Goal: Information Seeking & Learning: Learn about a topic

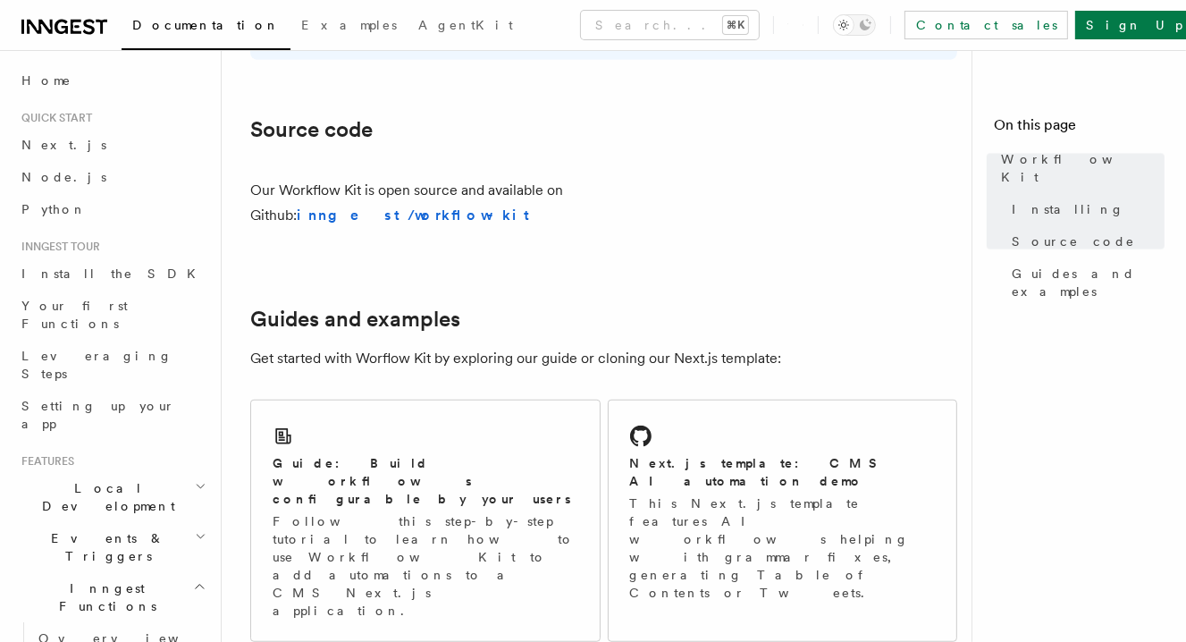
scroll to position [1220, 0]
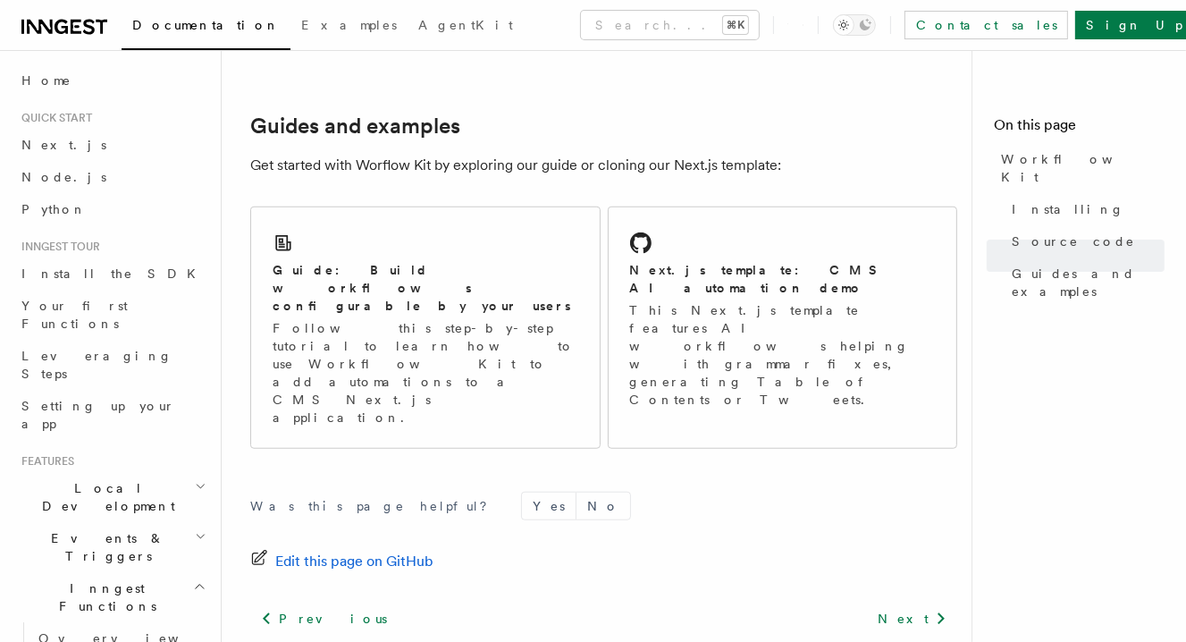
click at [86, 479] on span "Local Development" at bounding box center [104, 497] width 181 height 36
click at [81, 531] on span "Overview" at bounding box center [130, 538] width 184 height 14
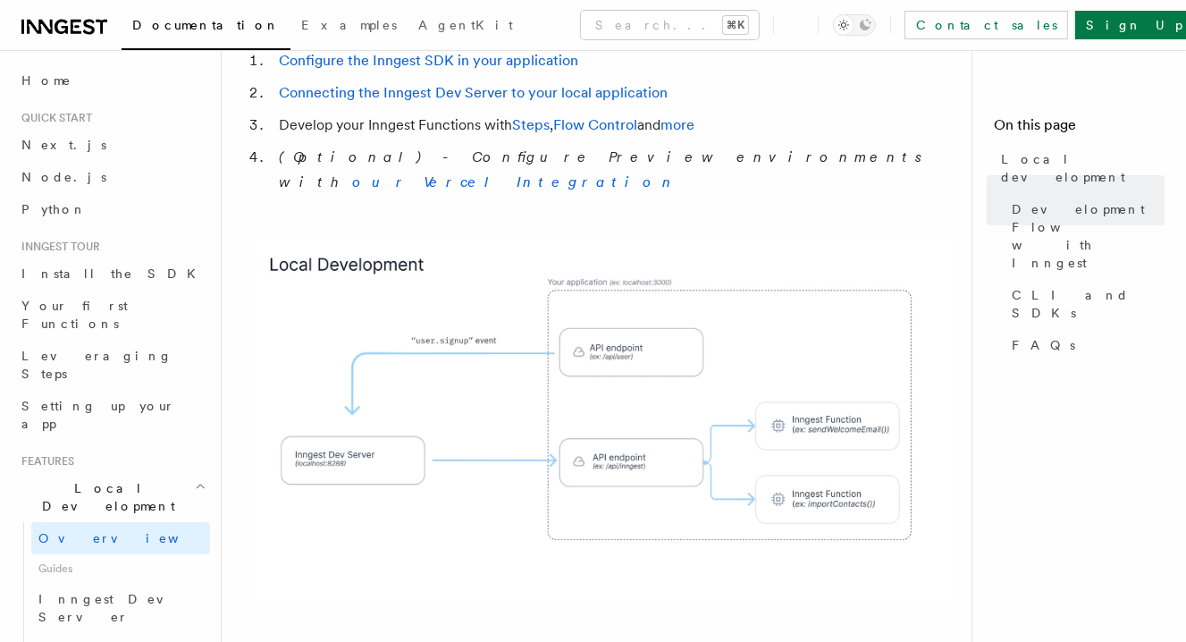
scroll to position [1149, 0]
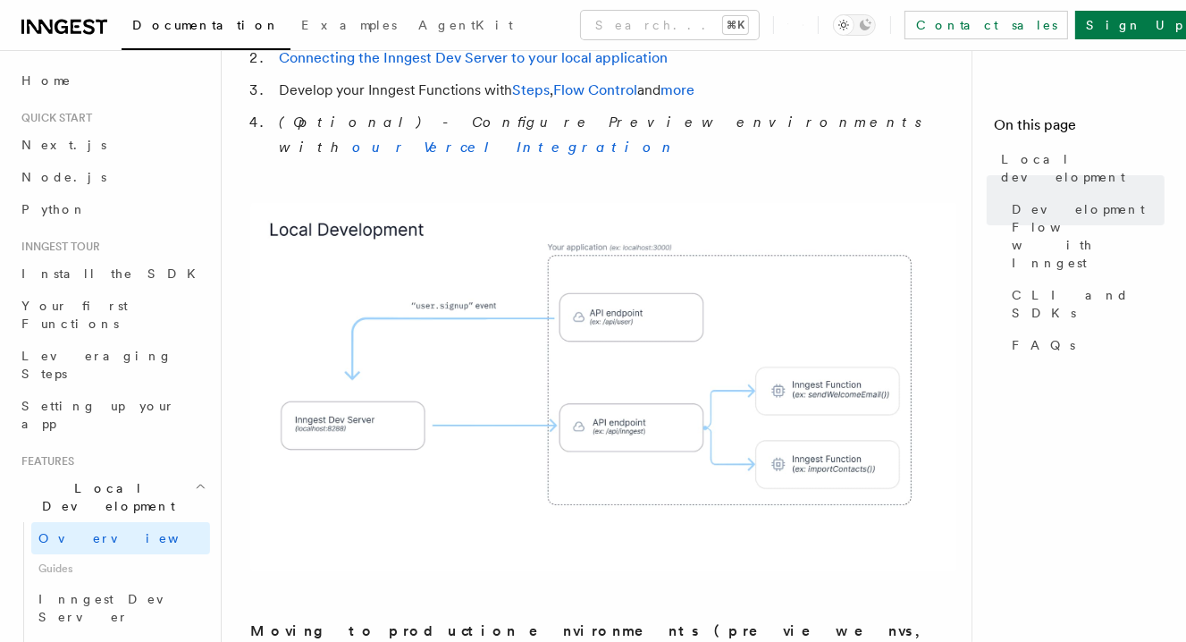
click at [71, 479] on span "Local Development" at bounding box center [104, 497] width 181 height 36
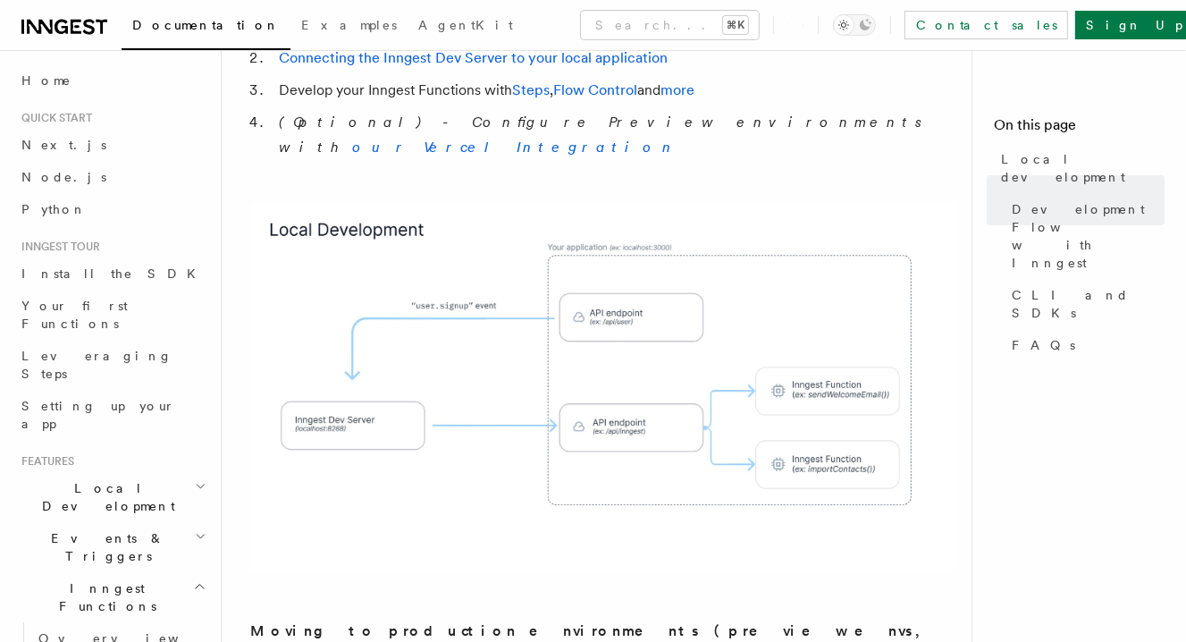
click at [70, 529] on span "Events & Triggers" at bounding box center [104, 547] width 181 height 36
click at [77, 581] on span "Overview" at bounding box center [130, 588] width 184 height 14
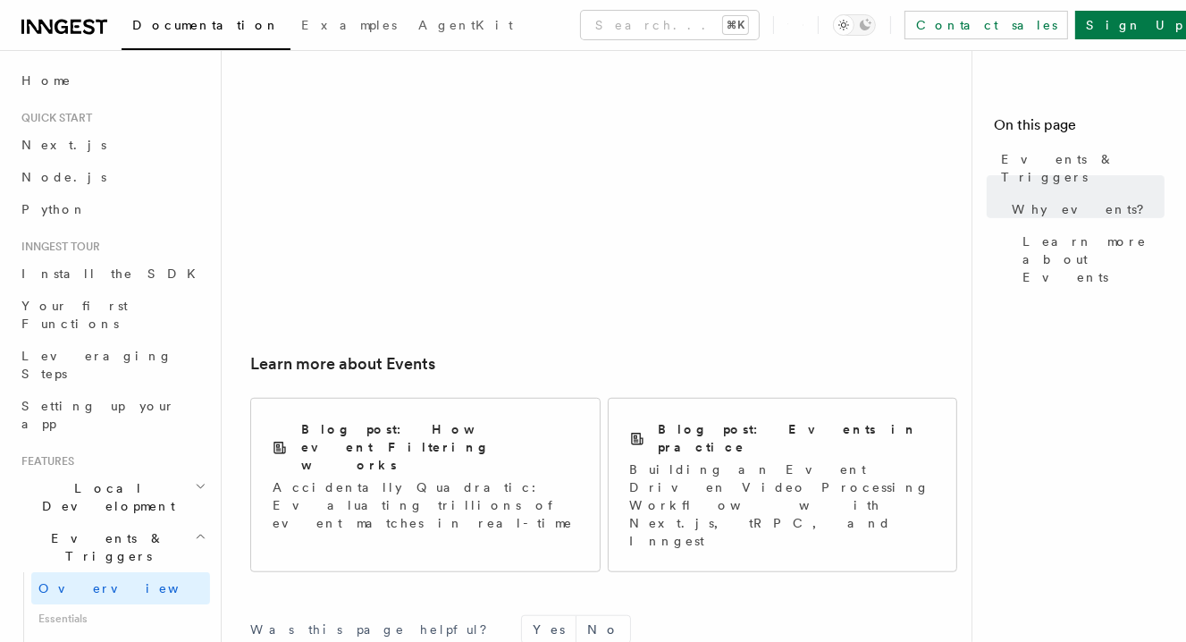
scroll to position [1159, 0]
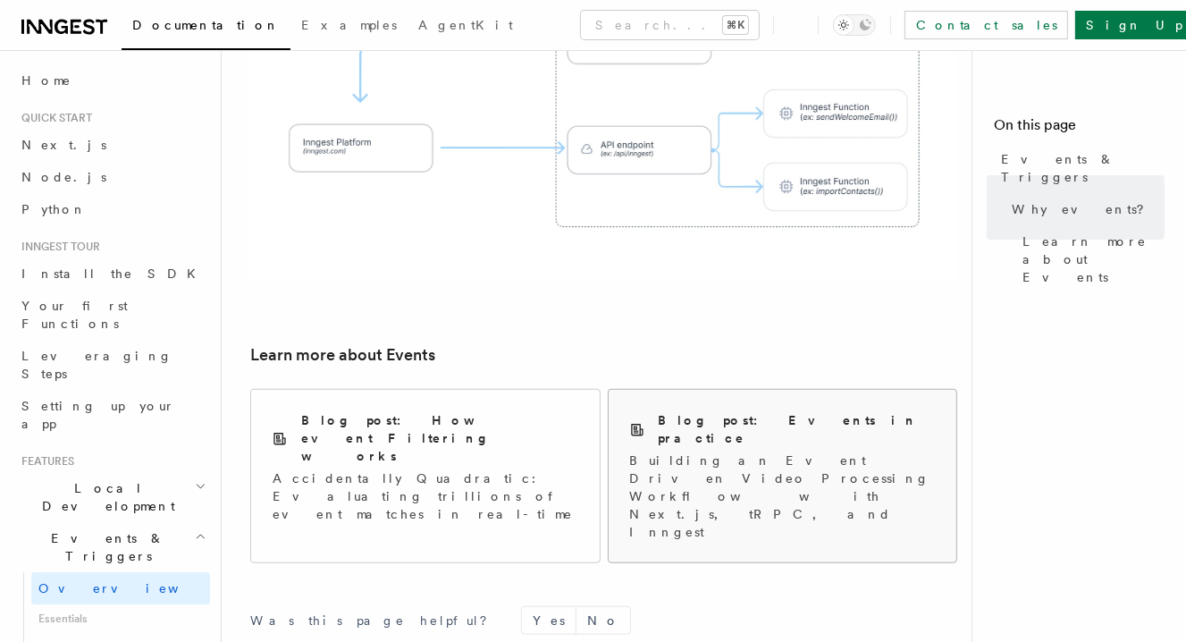
click at [621, 402] on div "Blog post: Events in practice Building an Event Driven Video Processing Workflo…" at bounding box center [783, 476] width 349 height 173
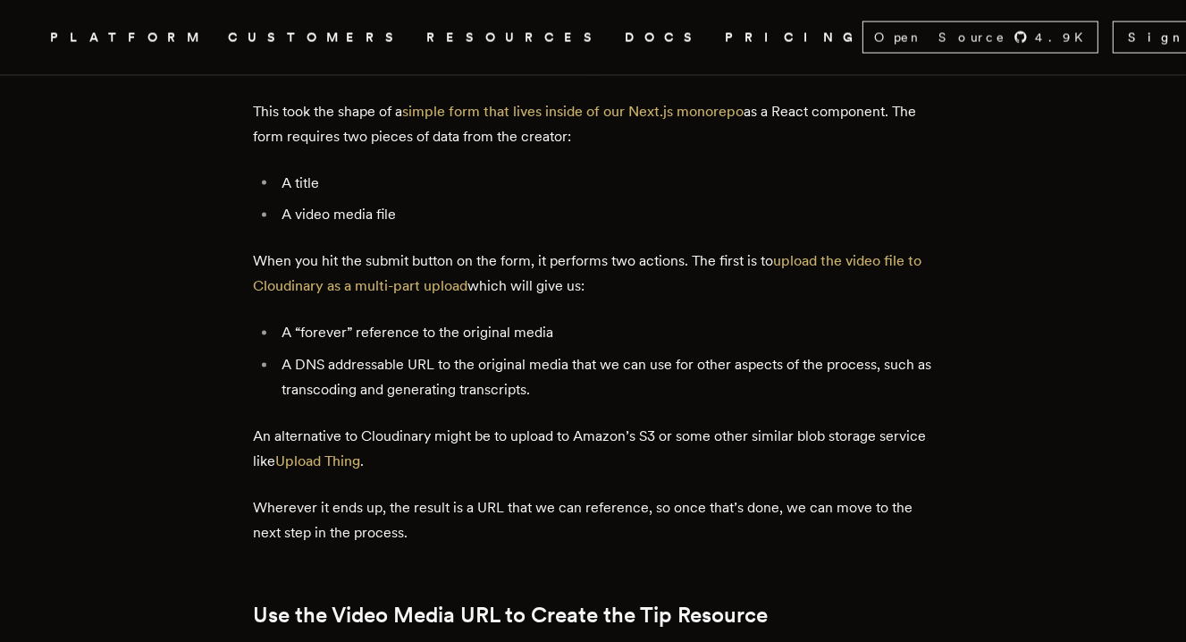
scroll to position [2770, 0]
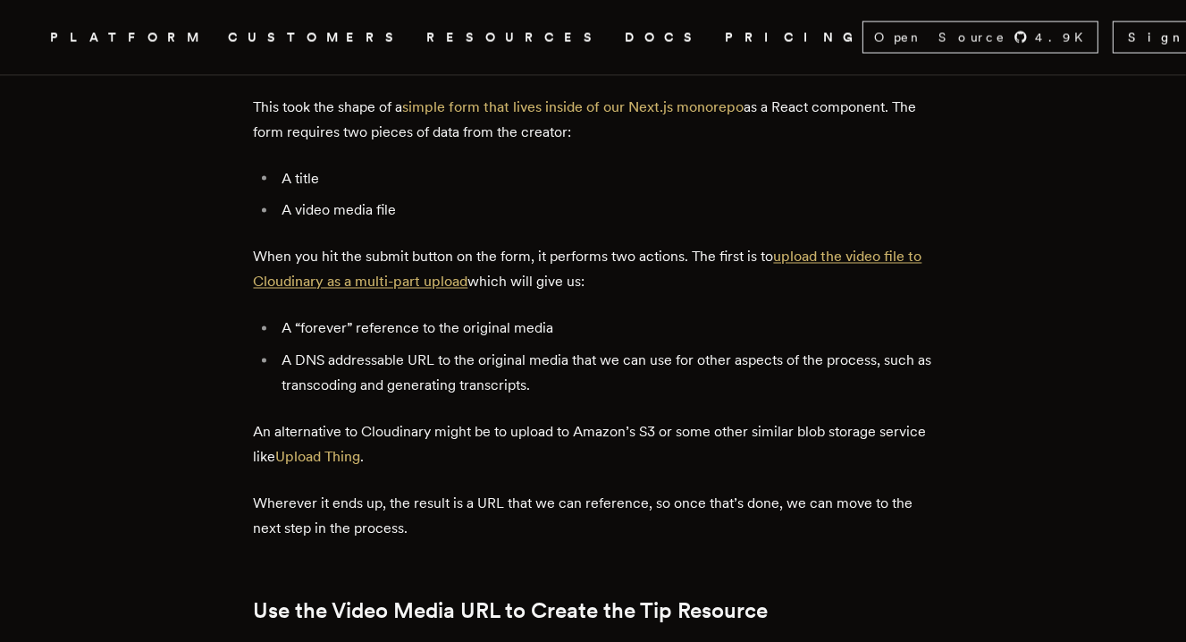
click at [319, 274] on link "upload the video file to Cloudinary as a multi-part upload" at bounding box center [588, 269] width 669 height 42
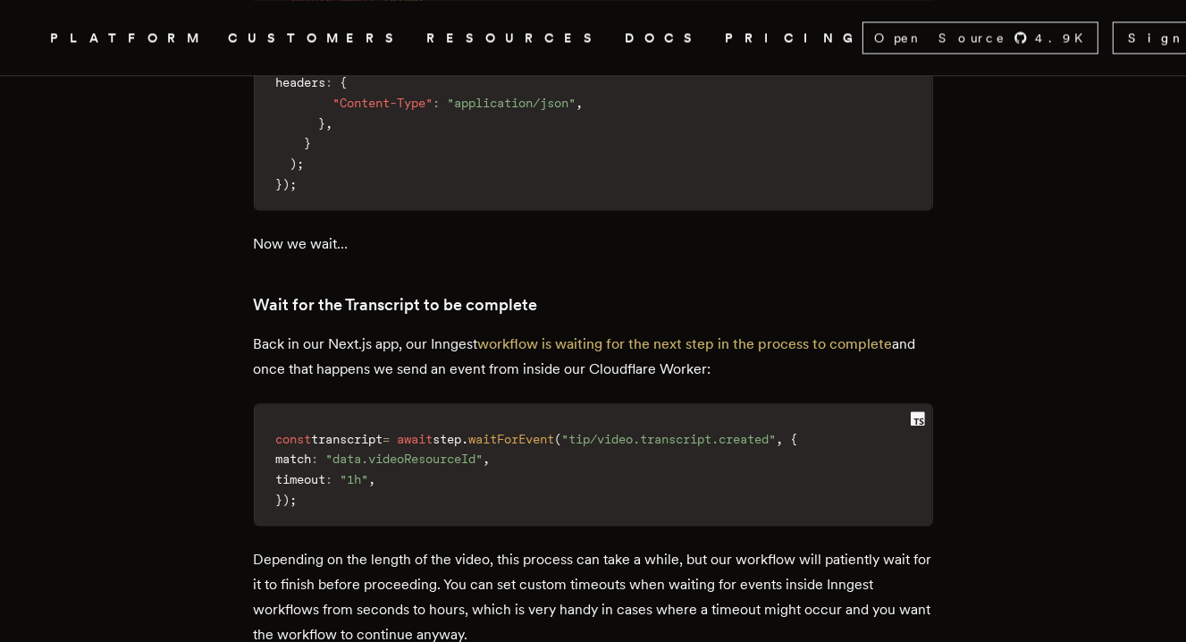
scroll to position [9128, 0]
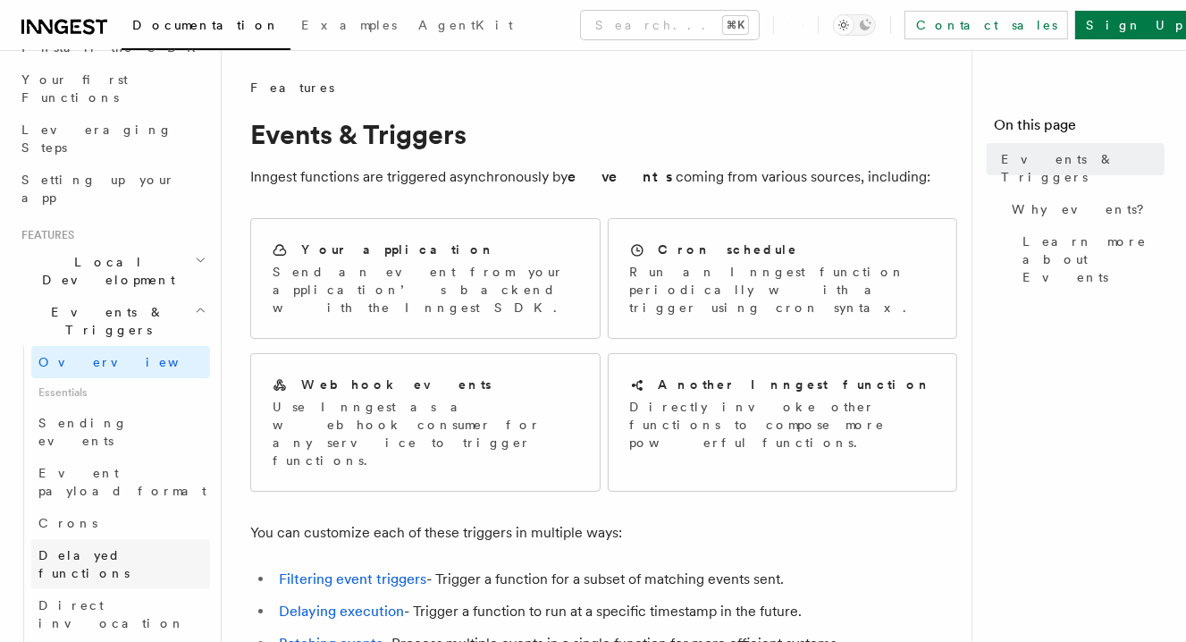
scroll to position [232, 0]
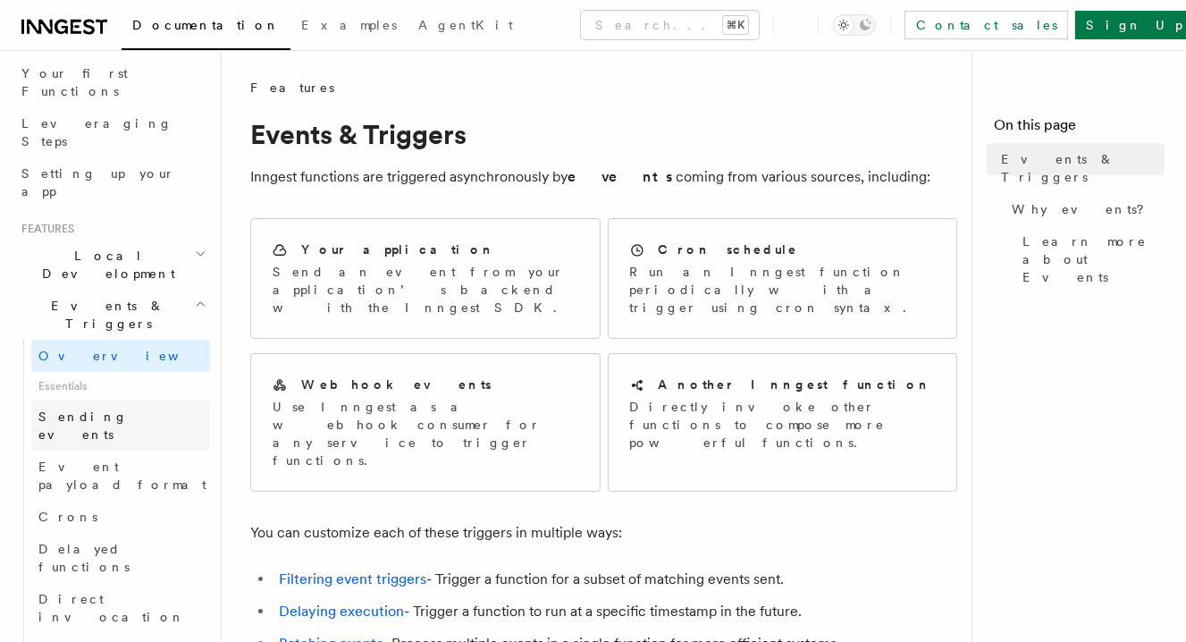
click at [95, 409] on span "Sending events" at bounding box center [82, 425] width 89 height 32
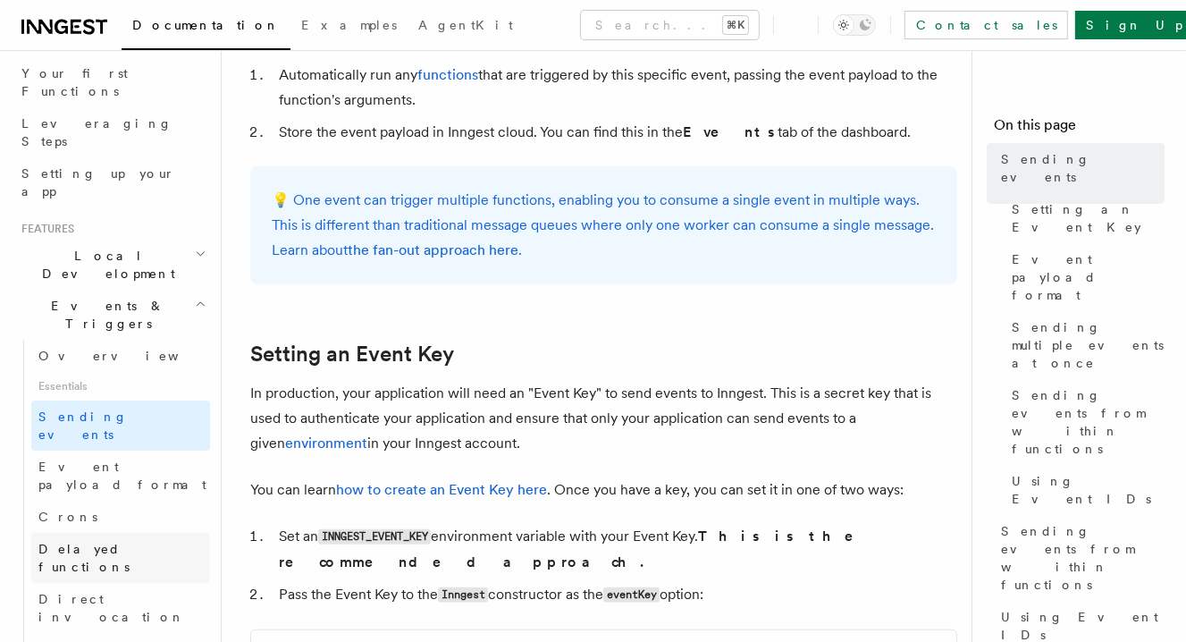
scroll to position [1102, 0]
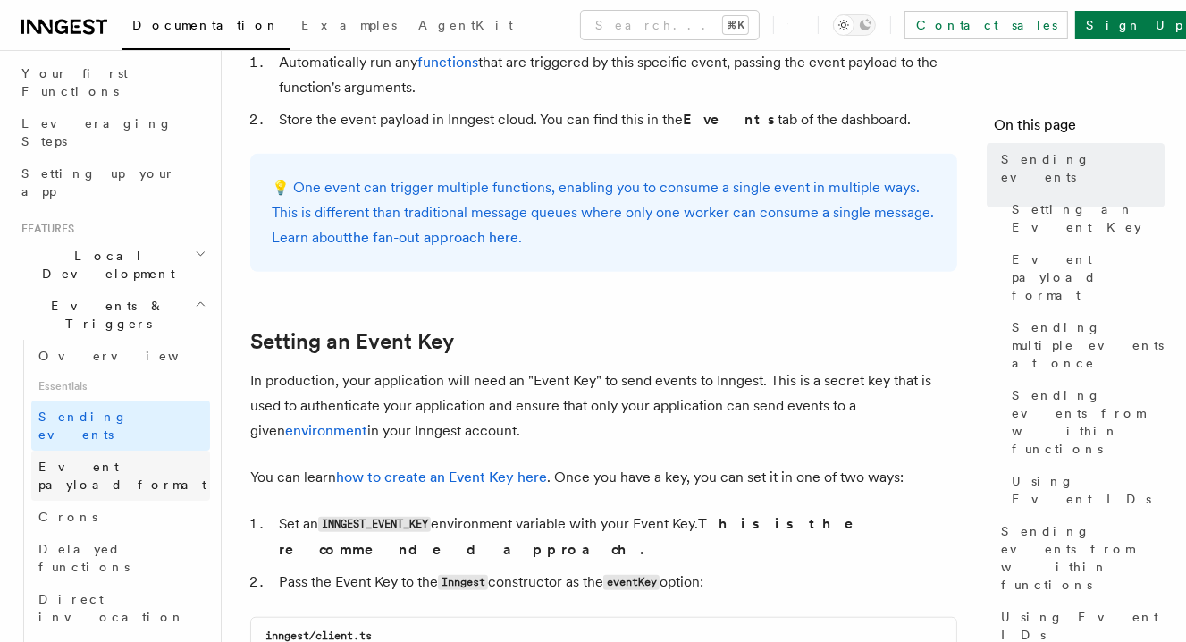
click at [120, 459] on span "Event payload format" at bounding box center [122, 475] width 168 height 32
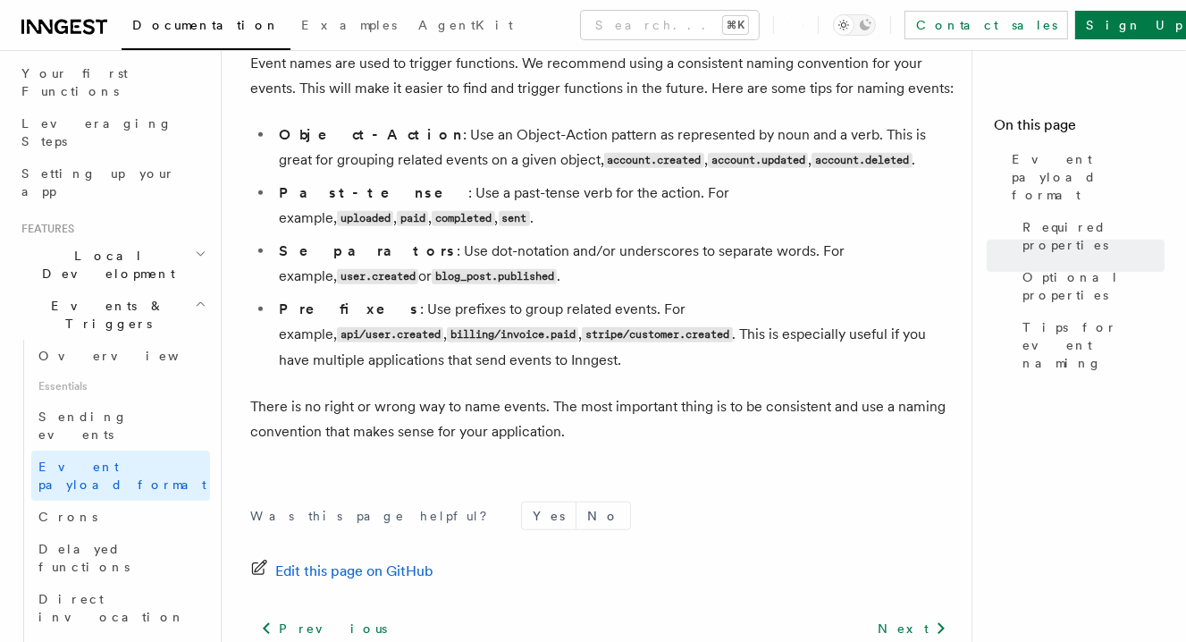
scroll to position [1213, 0]
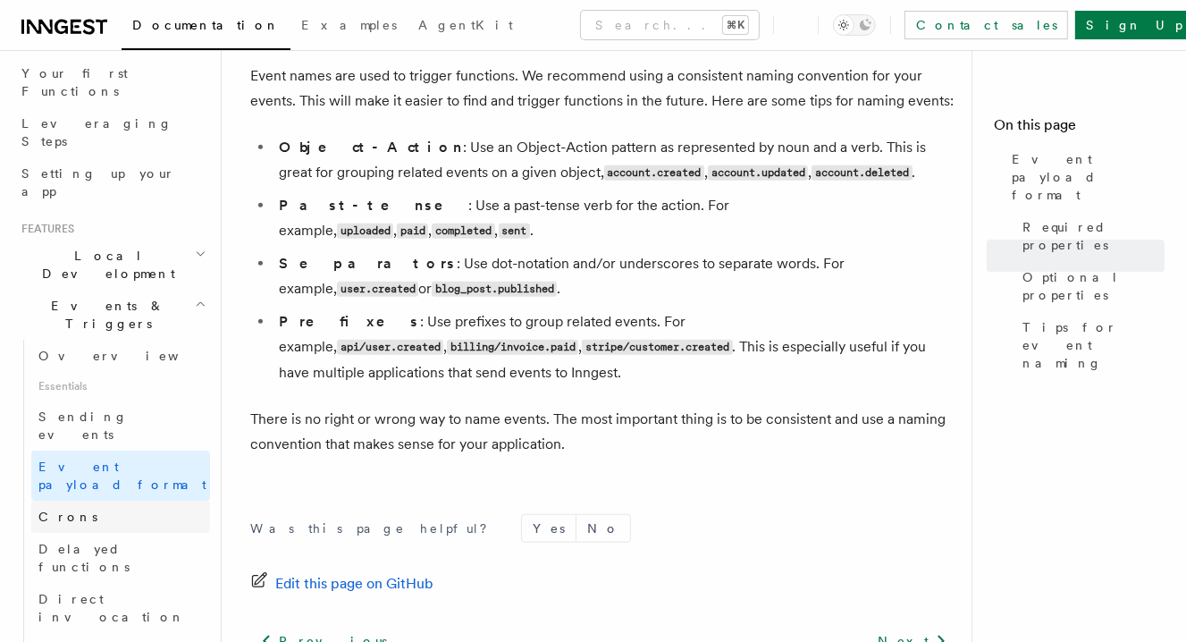
click at [48, 509] on span "Crons" at bounding box center [67, 516] width 59 height 14
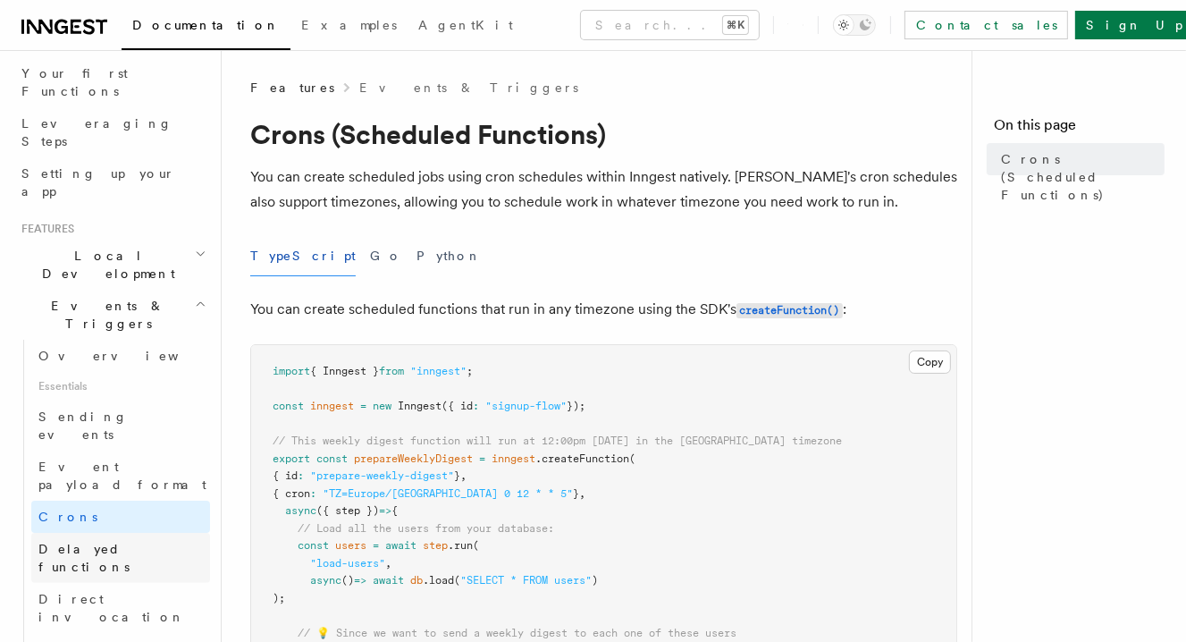
click at [74, 542] on span "Delayed functions" at bounding box center [83, 558] width 91 height 32
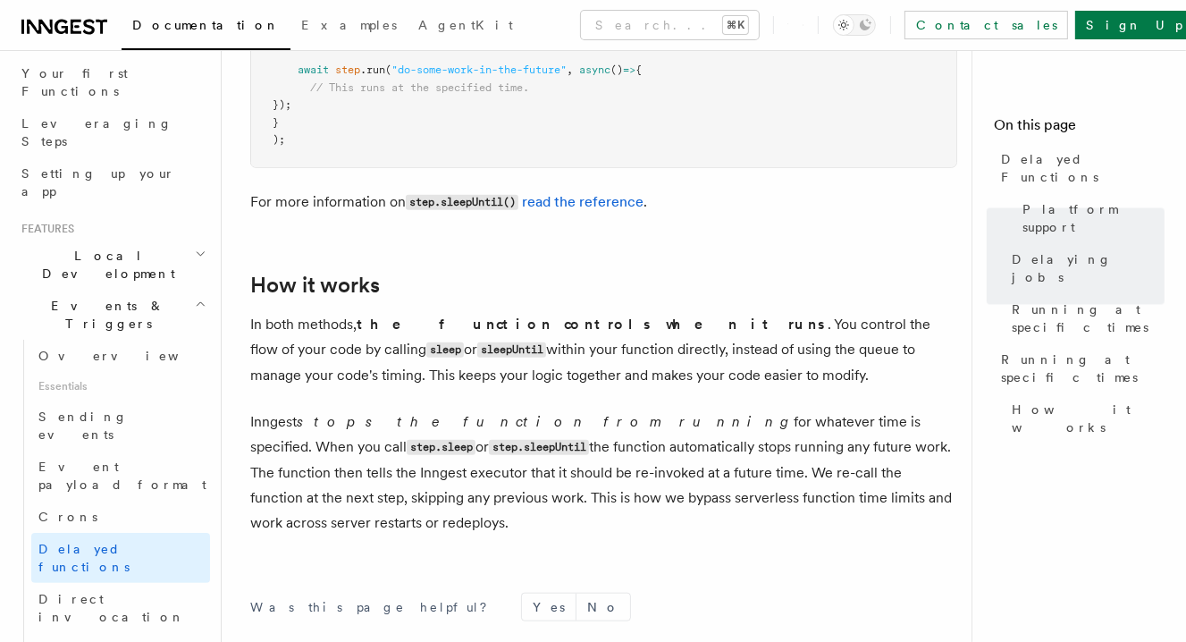
scroll to position [1509, 0]
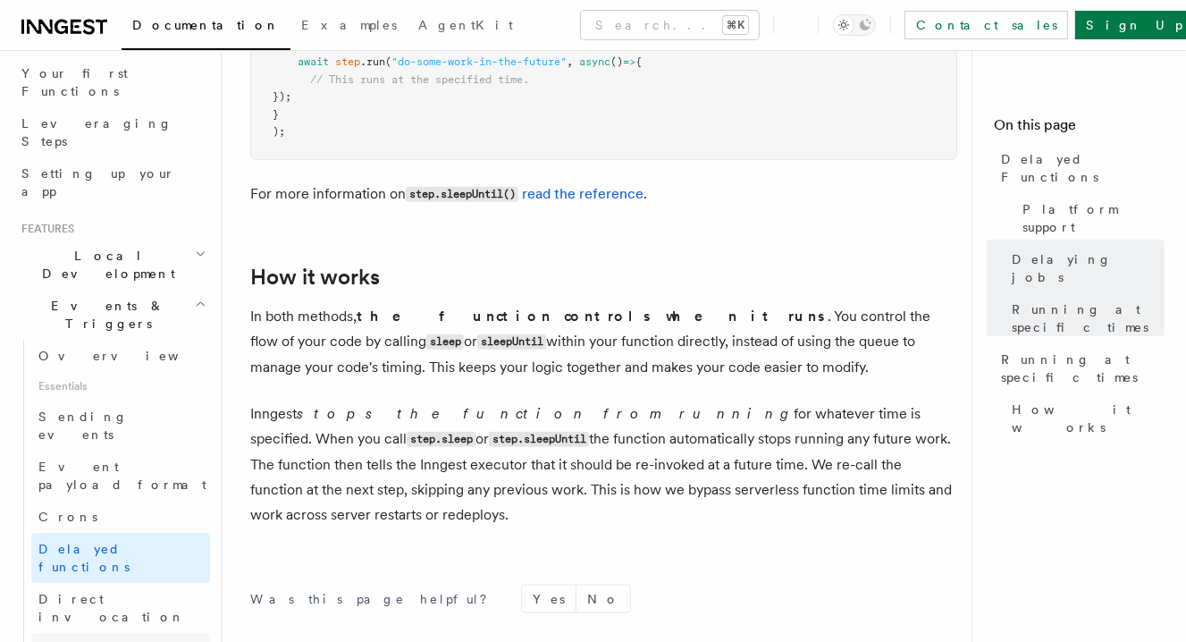
click at [84, 633] on link "Webhooks" at bounding box center [120, 649] width 179 height 32
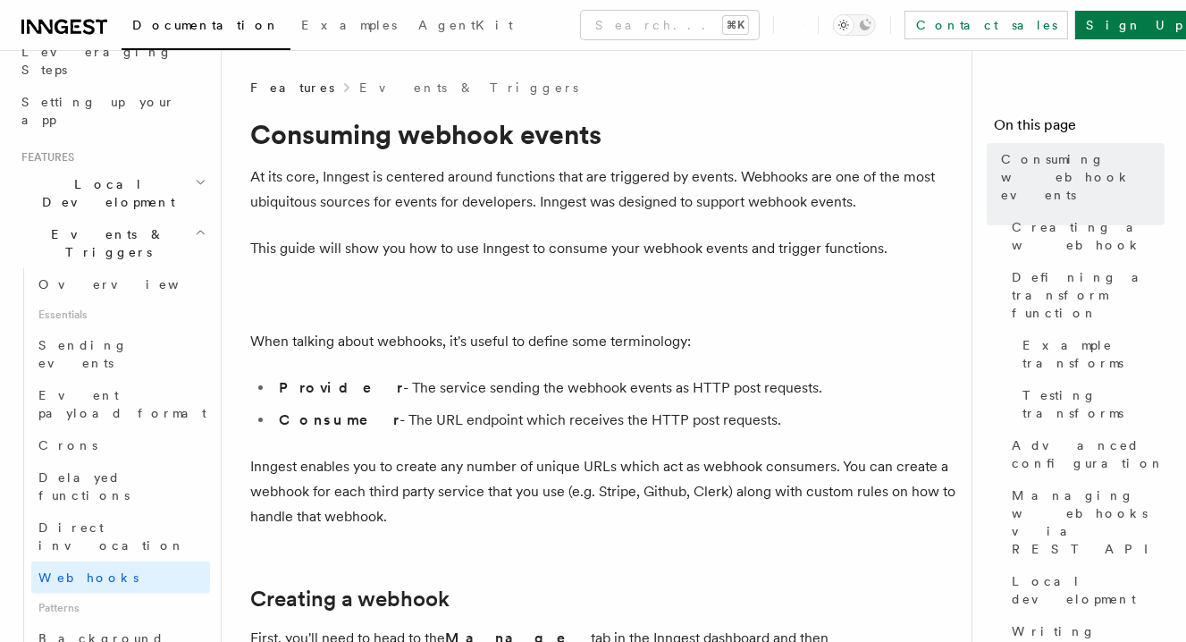
scroll to position [303, 0]
click at [99, 632] on span "Background jobs" at bounding box center [101, 648] width 126 height 32
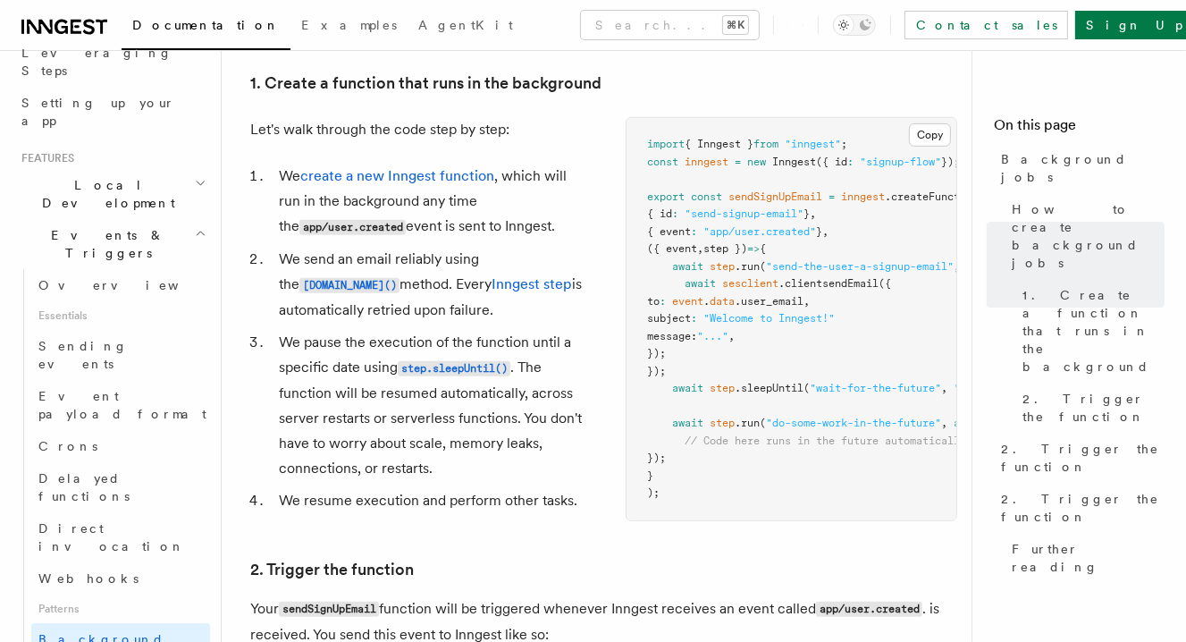
scroll to position [683, 0]
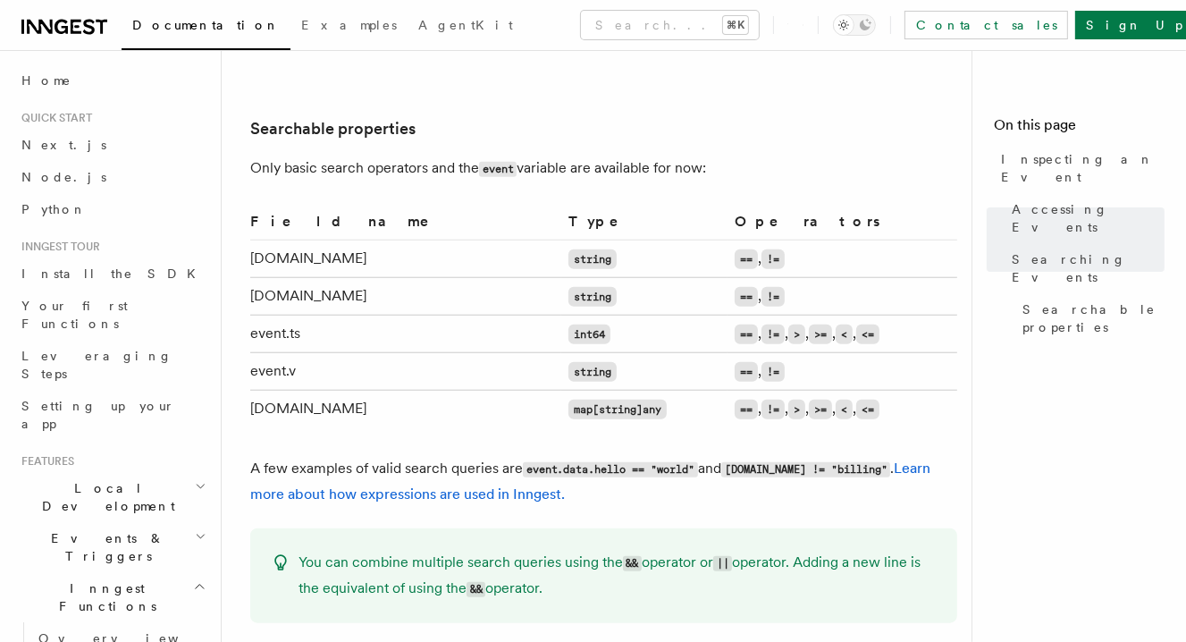
scroll to position [1377, 0]
drag, startPoint x: 298, startPoint y: 369, endPoint x: 287, endPoint y: 374, distance: 11.6
click at [287, 374] on td "event.v" at bounding box center [405, 371] width 311 height 38
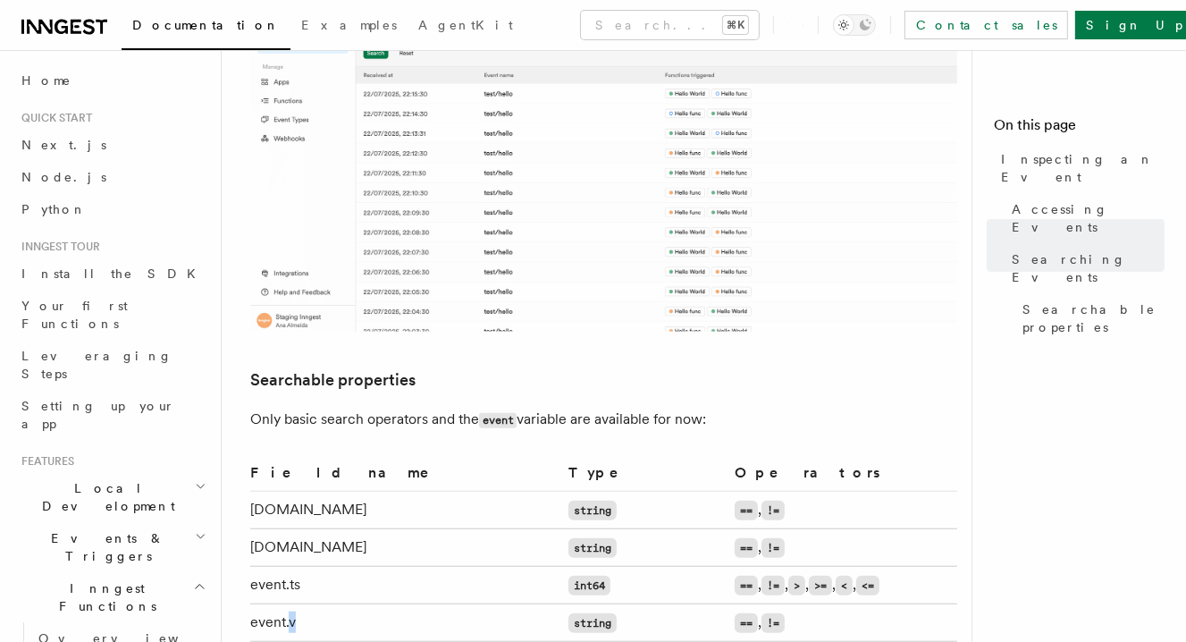
scroll to position [1096, 0]
